Goal: Task Accomplishment & Management: Use online tool/utility

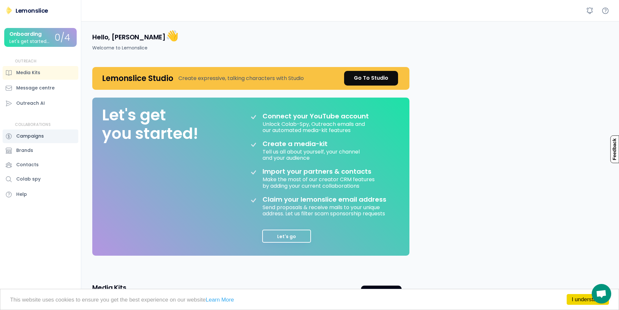
click at [29, 137] on div "Campaigns" at bounding box center [30, 136] width 28 height 7
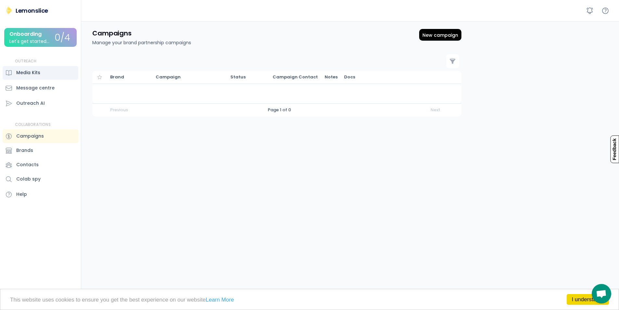
click at [24, 73] on div "Media Kits" at bounding box center [28, 72] width 24 height 7
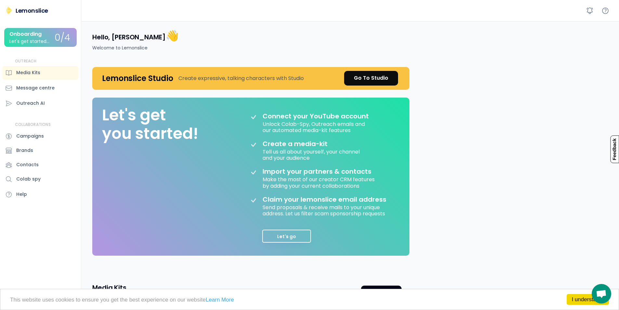
scroll to position [101, 0]
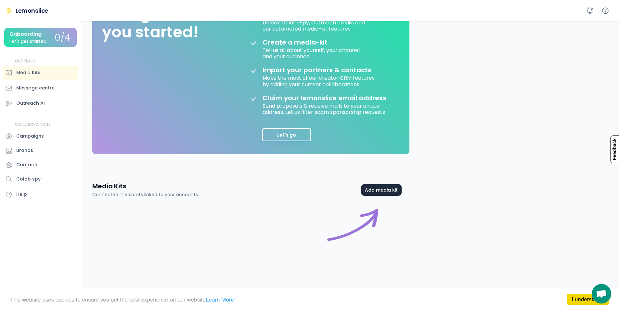
click at [383, 192] on button "Add media kit" at bounding box center [381, 190] width 41 height 12
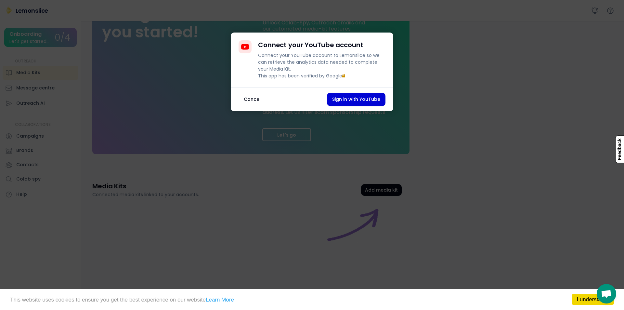
click at [251, 106] on button "Cancel" at bounding box center [251, 99] width 27 height 13
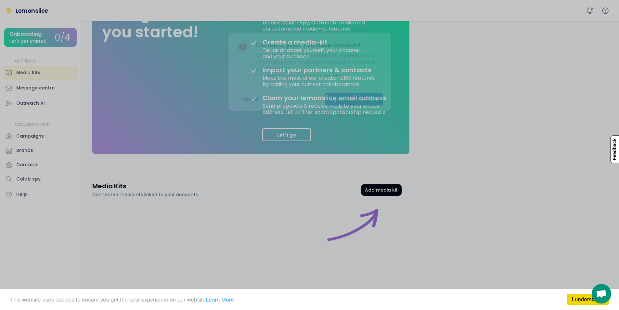
scroll to position [0, 0]
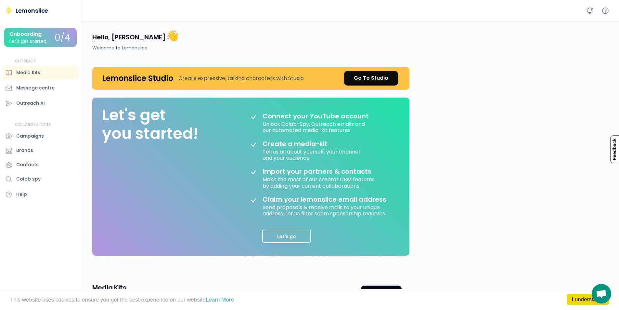
click at [362, 81] on div "Go To Studio" at bounding box center [371, 78] width 34 height 8
